Goal: Information Seeking & Learning: Learn about a topic

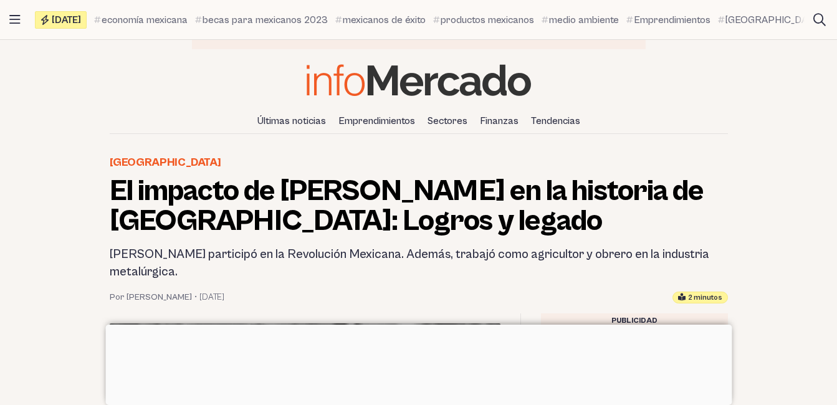
scroll to position [78, 0]
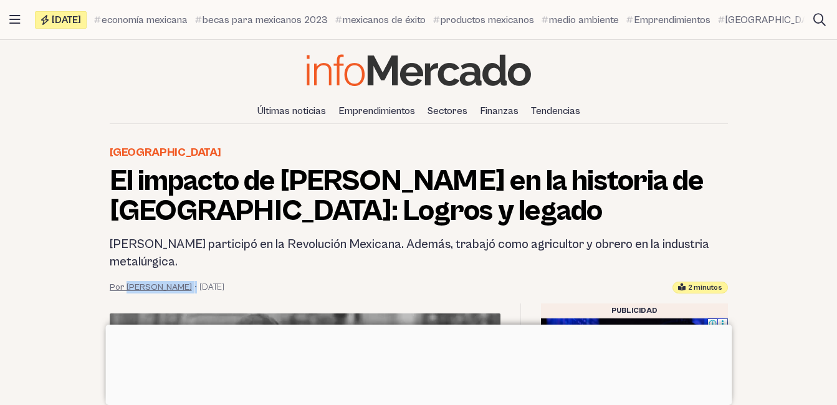
drag, startPoint x: 187, startPoint y: 289, endPoint x: 127, endPoint y: 282, distance: 60.8
click at [127, 282] on div "Por [PERSON_NAME] • [DATE]" at bounding box center [167, 287] width 115 height 12
copy div "[PERSON_NAME] •"
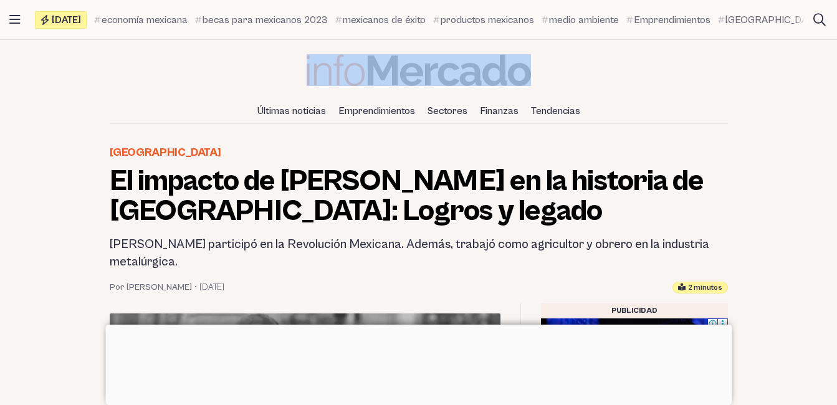
drag, startPoint x: 549, startPoint y: 76, endPoint x: 344, endPoint y: 82, distance: 205.2
click at [344, 82] on div "Últimas noticias Emprendimientos Sectores Finanzas Tendencias" at bounding box center [418, 89] width 837 height 70
copy link
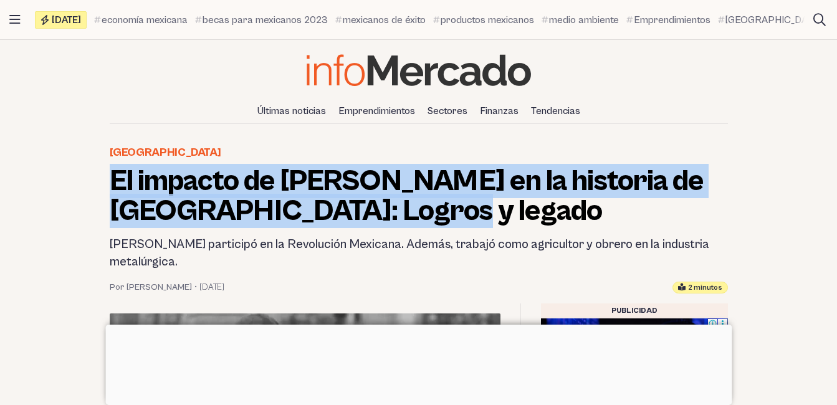
drag, startPoint x: 430, startPoint y: 224, endPoint x: 89, endPoint y: 180, distance: 344.4
copy h1 "El impacto de [PERSON_NAME] en la historia de [GEOGRAPHIC_DATA]: Logros y legado"
